Goal: Information Seeking & Learning: Learn about a topic

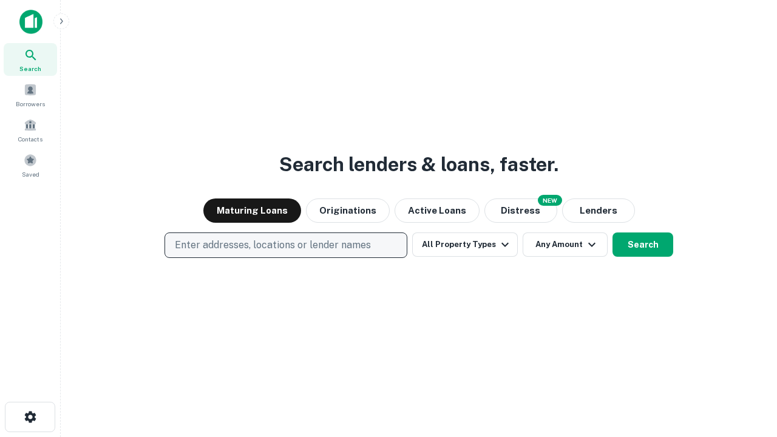
click at [285, 245] on p "Enter addresses, locations or lender names" at bounding box center [273, 245] width 196 height 15
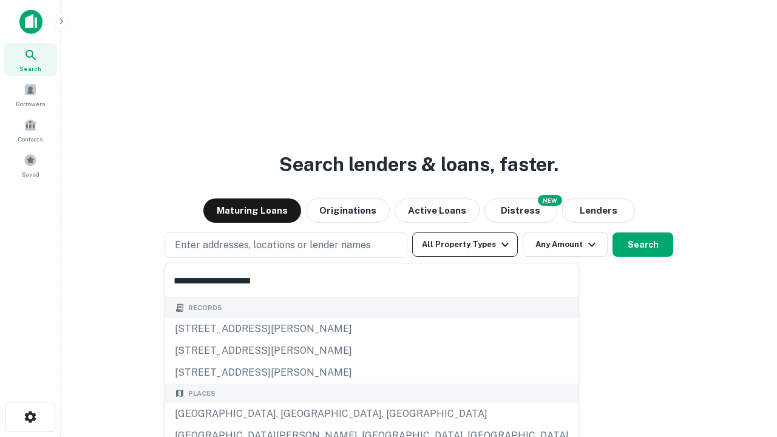
click at [290, 414] on div "[GEOGRAPHIC_DATA], [GEOGRAPHIC_DATA], [GEOGRAPHIC_DATA]" at bounding box center [372, 414] width 414 height 22
click at [465, 245] on button "All Property Types" at bounding box center [465, 245] width 106 height 24
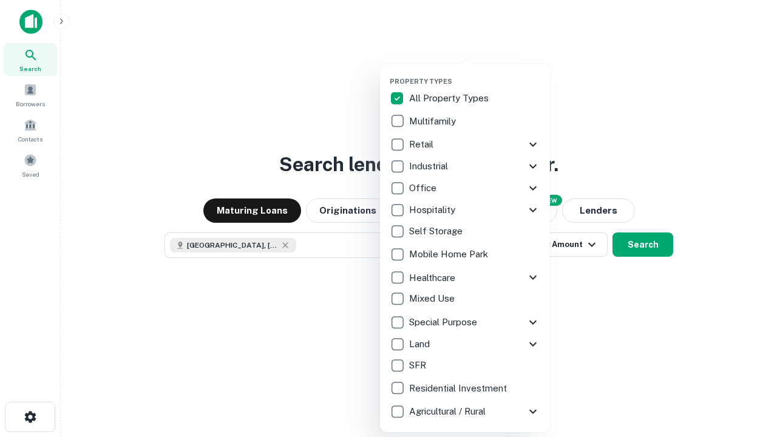
click at [475, 73] on button "button" at bounding box center [475, 73] width 170 height 1
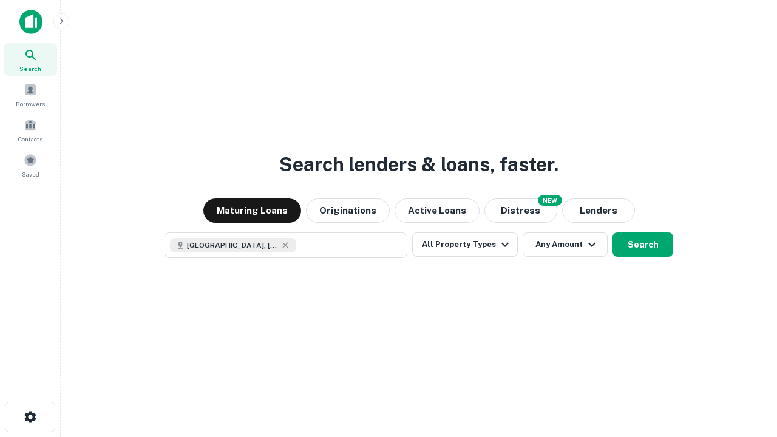
scroll to position [19, 0]
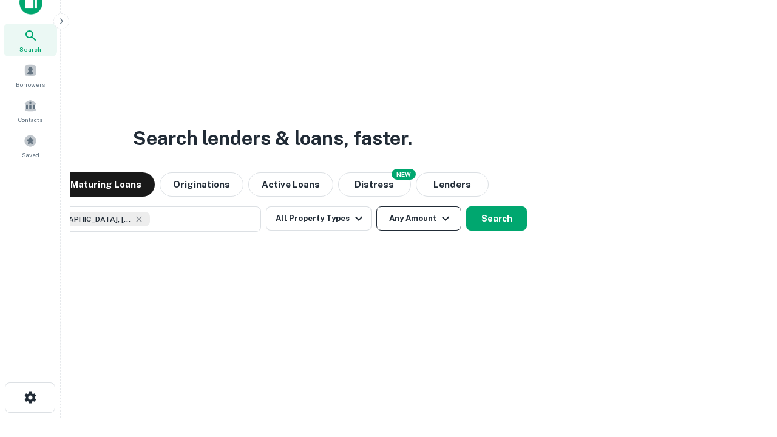
click at [377, 207] on button "Any Amount" at bounding box center [419, 219] width 85 height 24
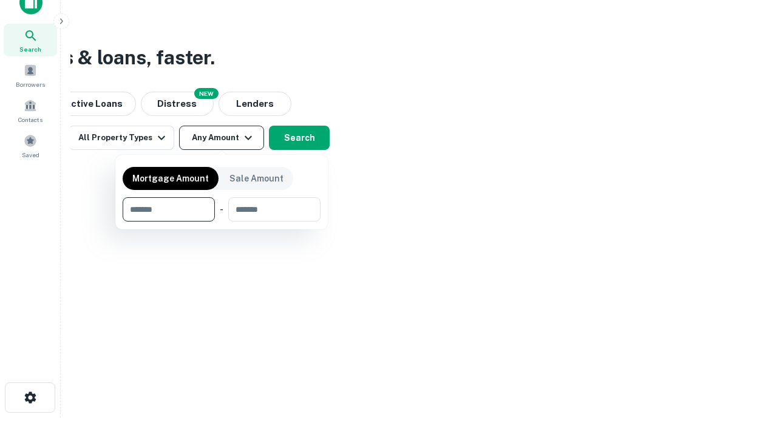
type input "*******"
click at [222, 222] on button "button" at bounding box center [222, 222] width 198 height 1
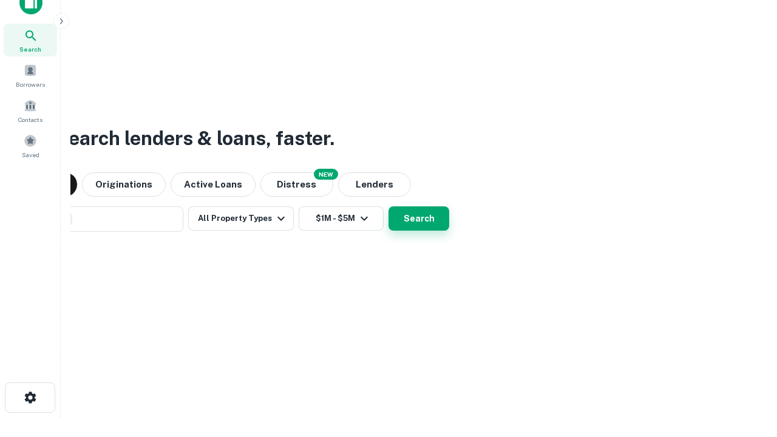
click at [389, 207] on button "Search" at bounding box center [419, 219] width 61 height 24
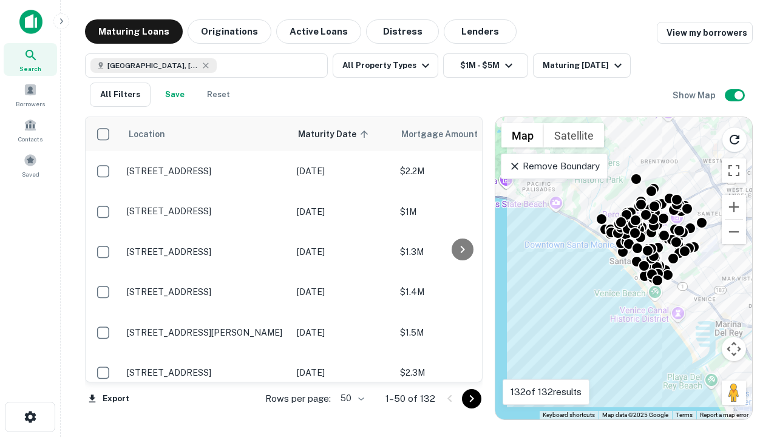
click at [350, 398] on body "Search Borrowers Contacts Saved Maturing Loans Originations Active Loans Distre…" at bounding box center [388, 218] width 777 height 437
click at [351, 368] on li "25" at bounding box center [350, 368] width 35 height 22
